Goal: Information Seeking & Learning: Learn about a topic

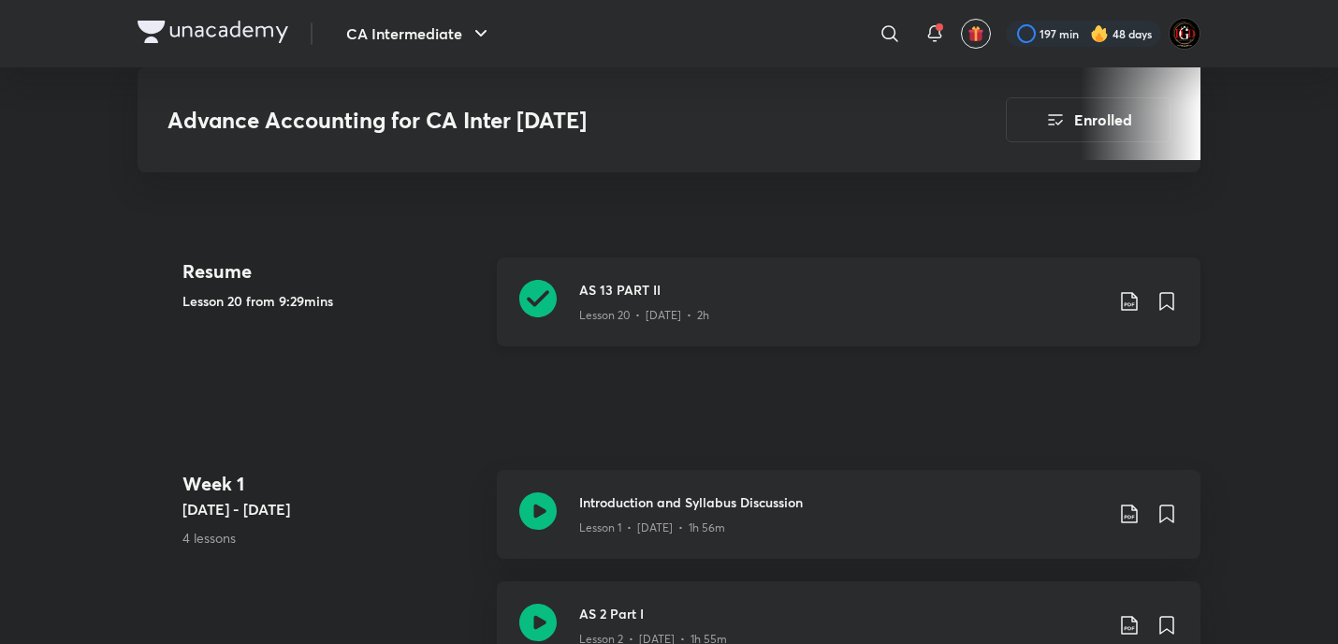
scroll to position [842, 0]
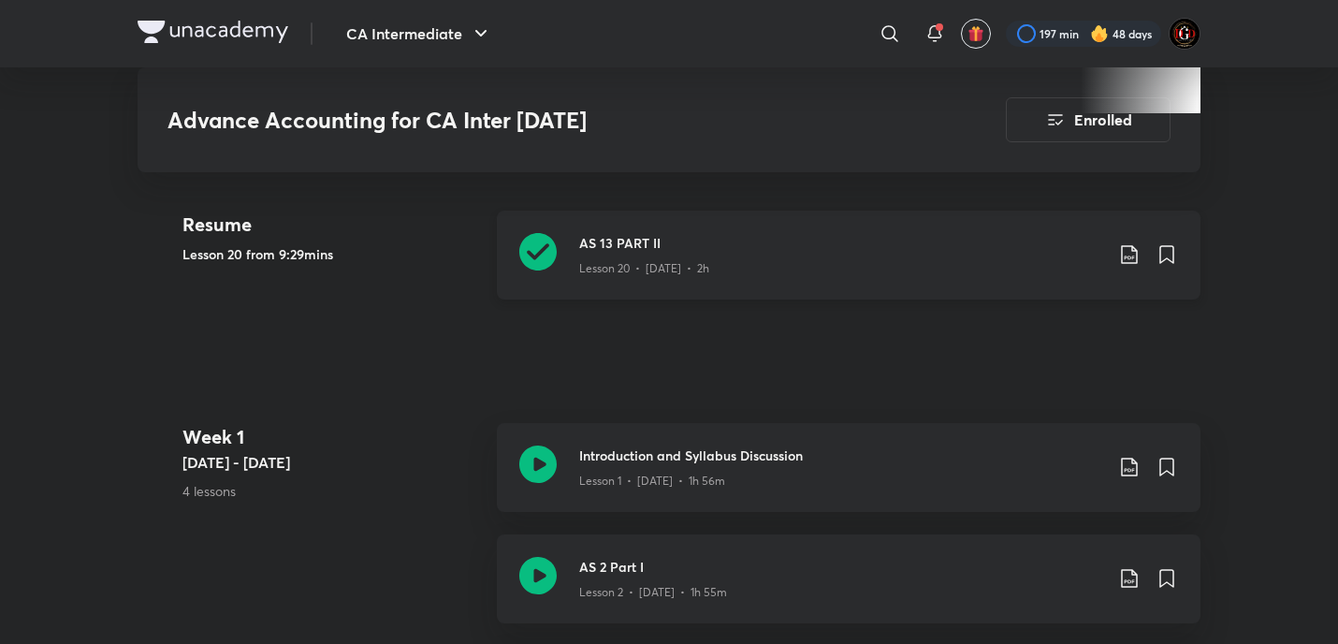
click at [1128, 266] on icon at bounding box center [1129, 254] width 22 height 22
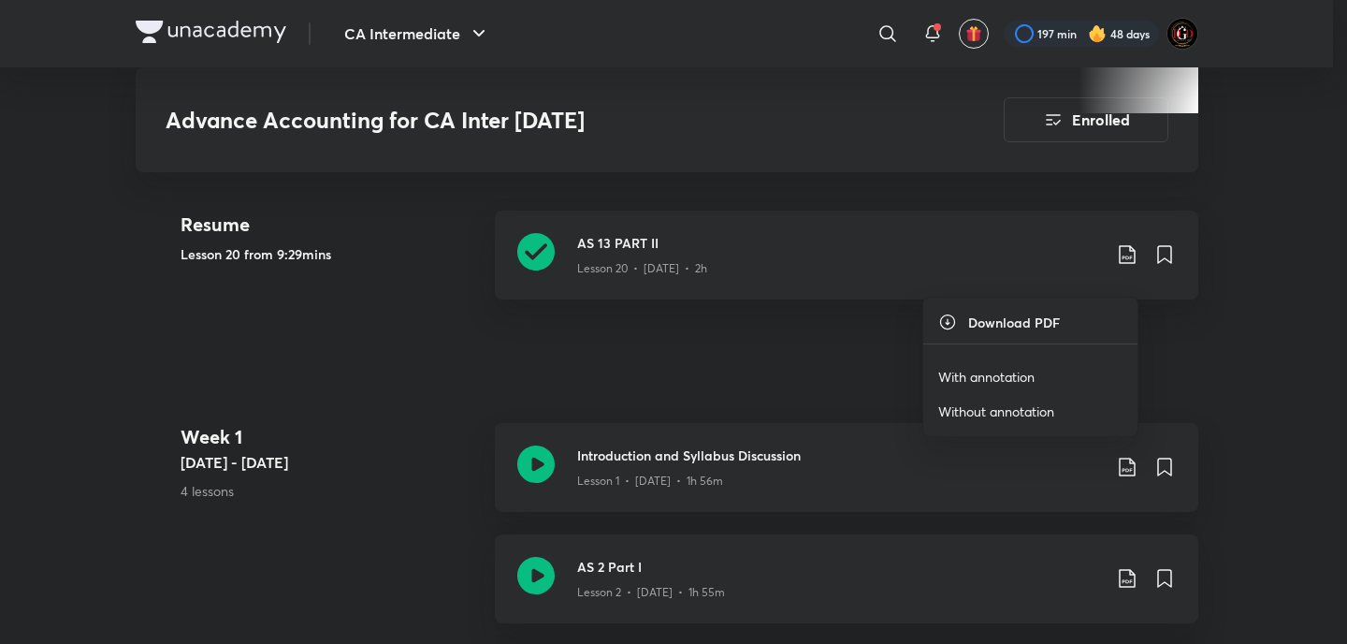
click at [1008, 381] on p "With annotation" at bounding box center [987, 377] width 96 height 20
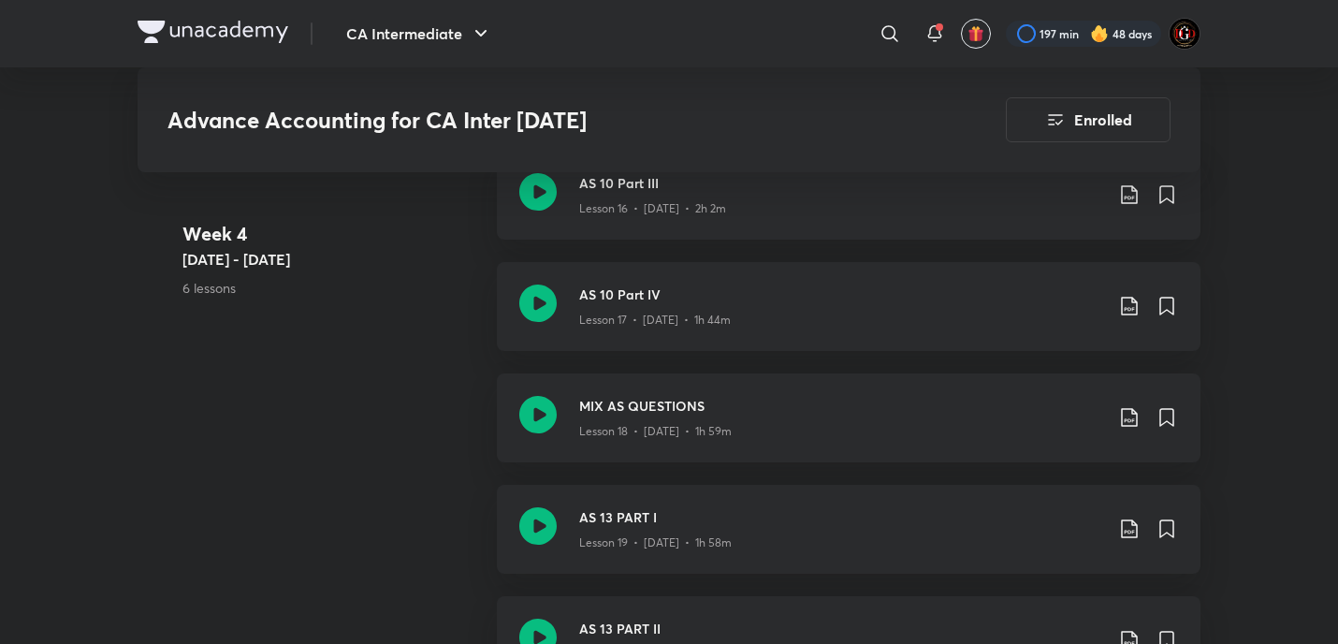
scroll to position [3212, 0]
